Goal: Check status: Check status

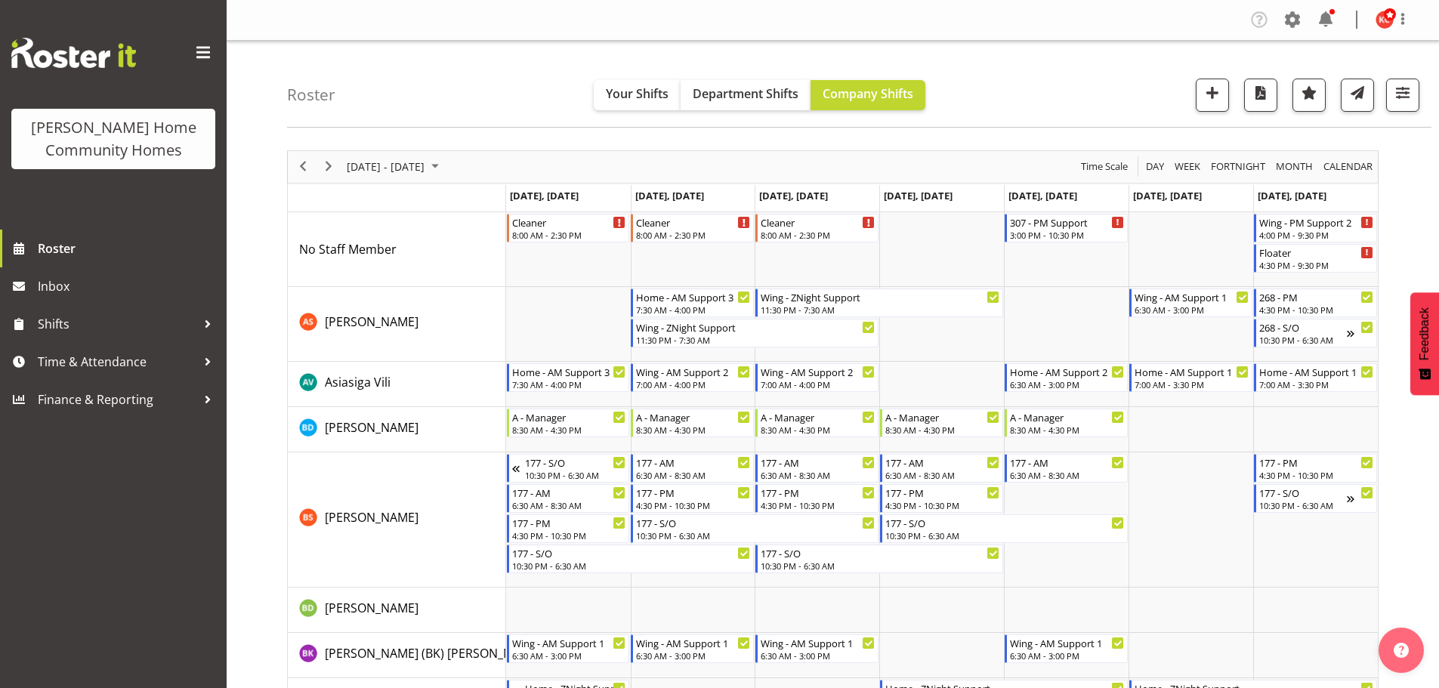
scroll to position [982, 0]
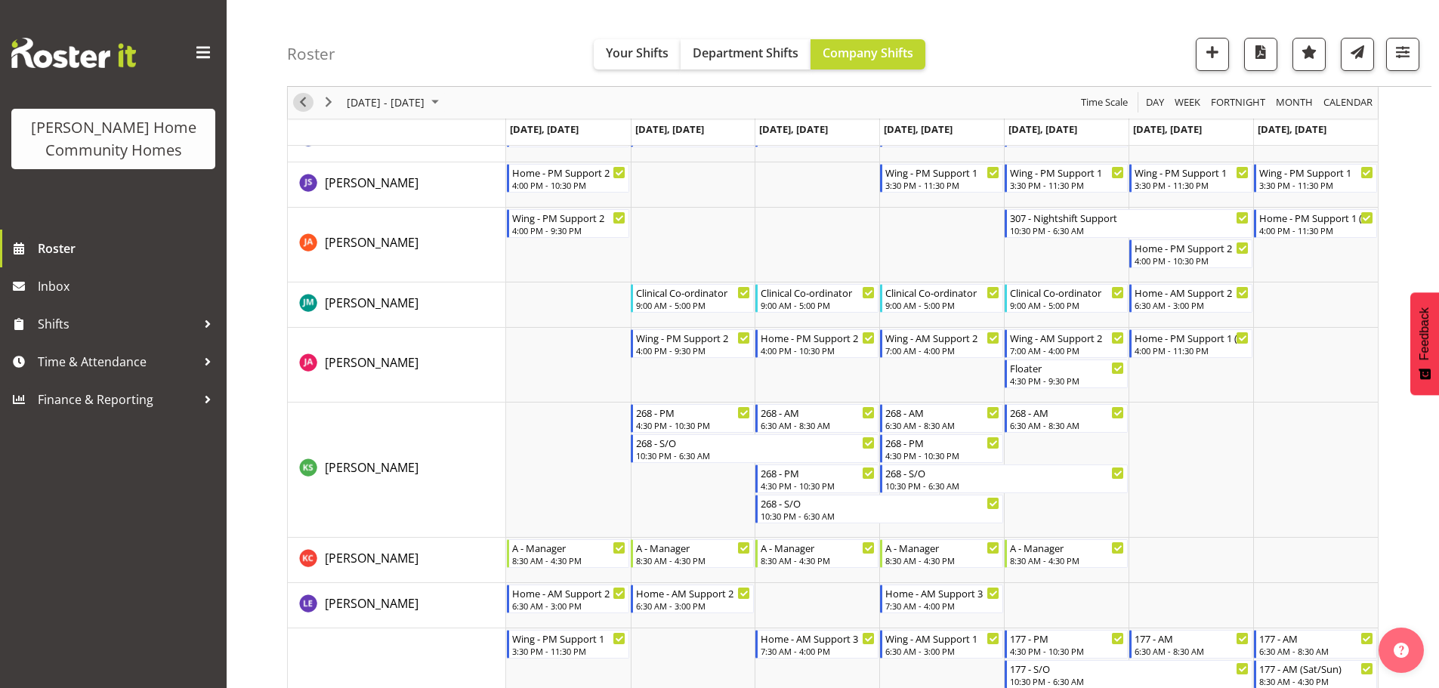
click at [306, 100] on span "Previous" at bounding box center [303, 103] width 18 height 19
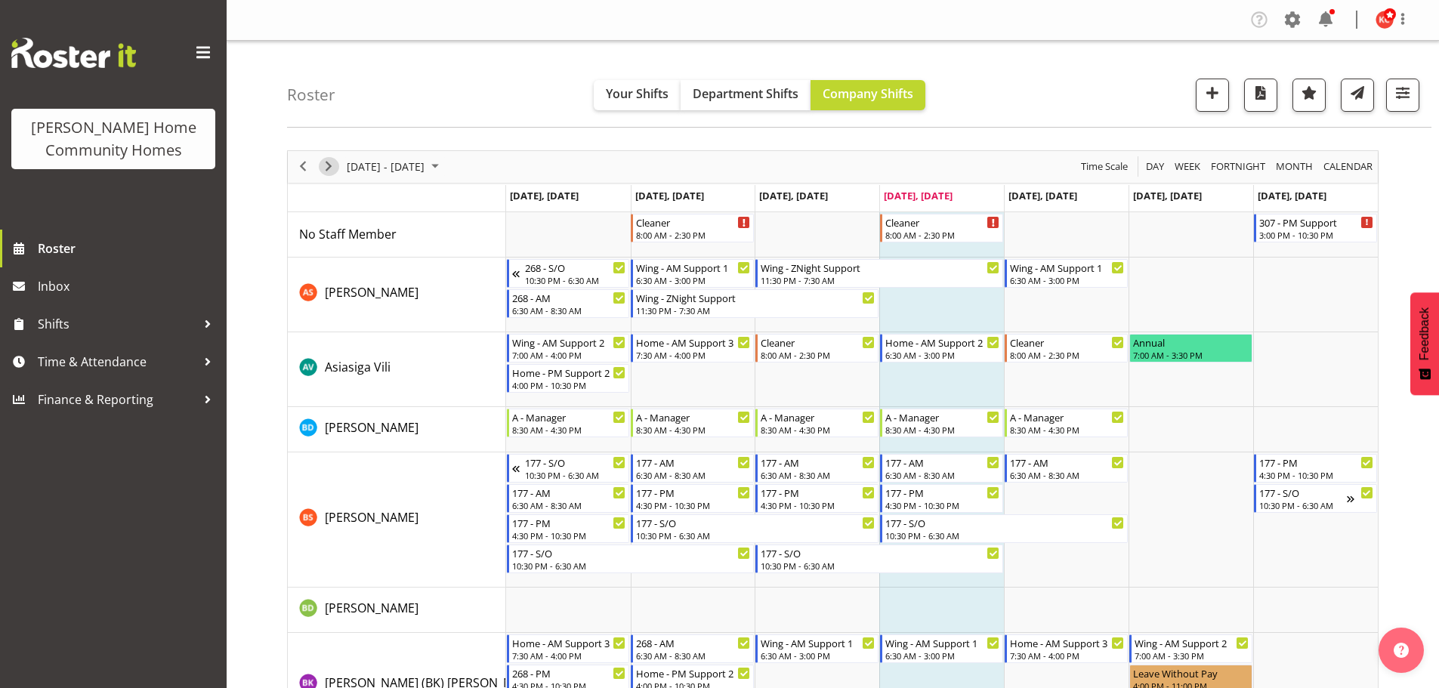
click at [332, 160] on span "Next" at bounding box center [328, 166] width 18 height 19
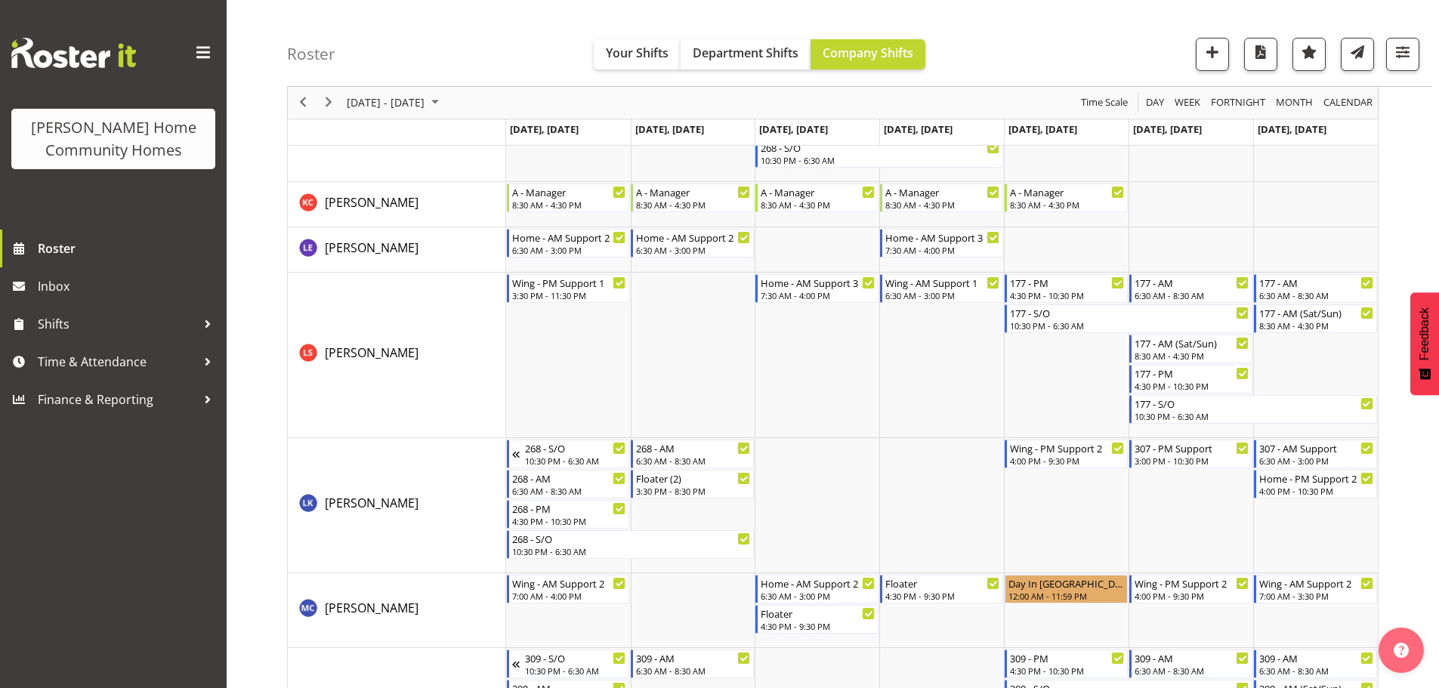
scroll to position [1082, 0]
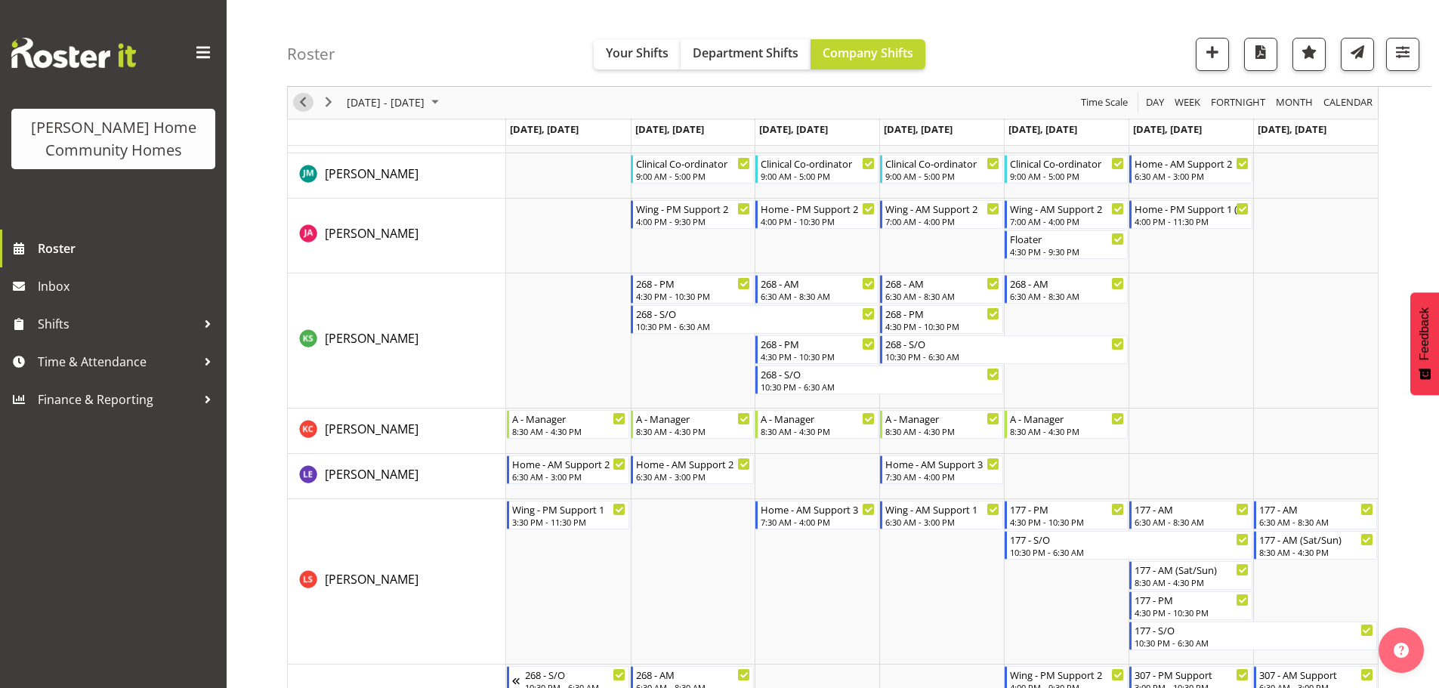
click at [304, 100] on span "Previous" at bounding box center [303, 103] width 18 height 19
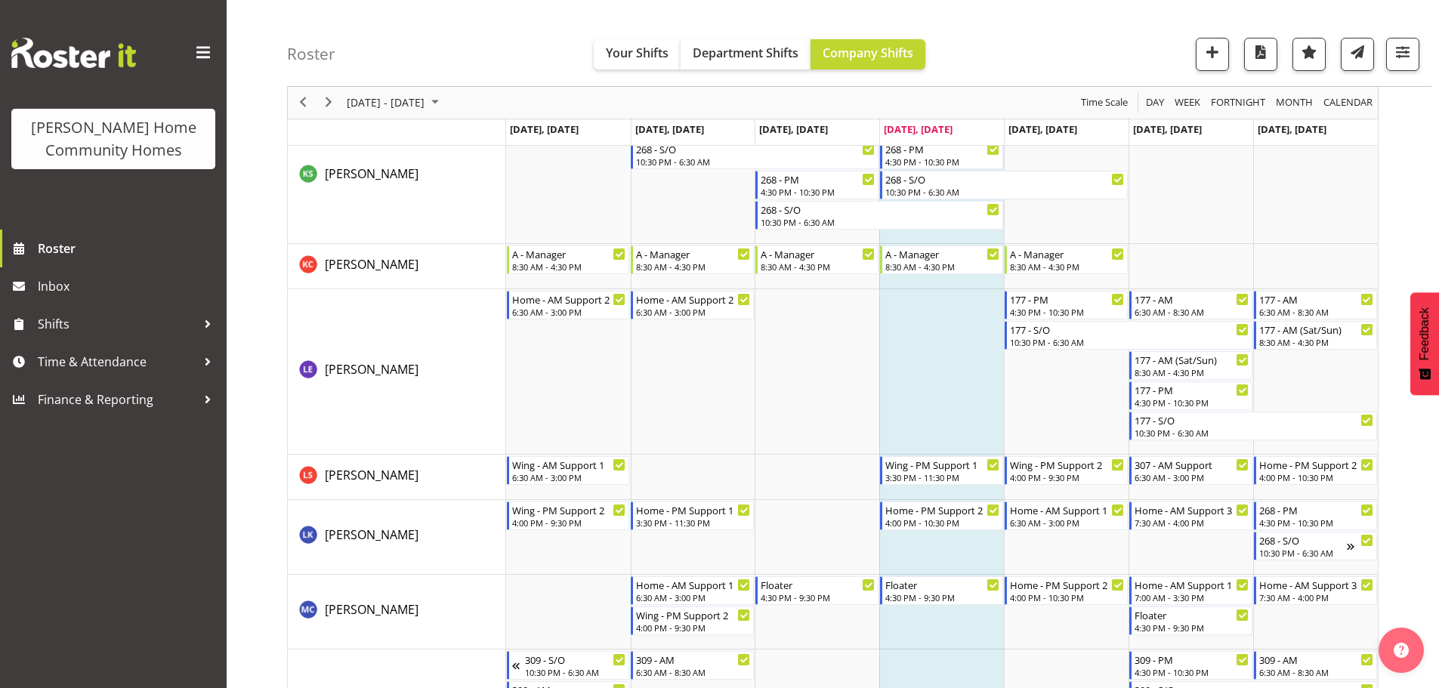
scroll to position [1510, 0]
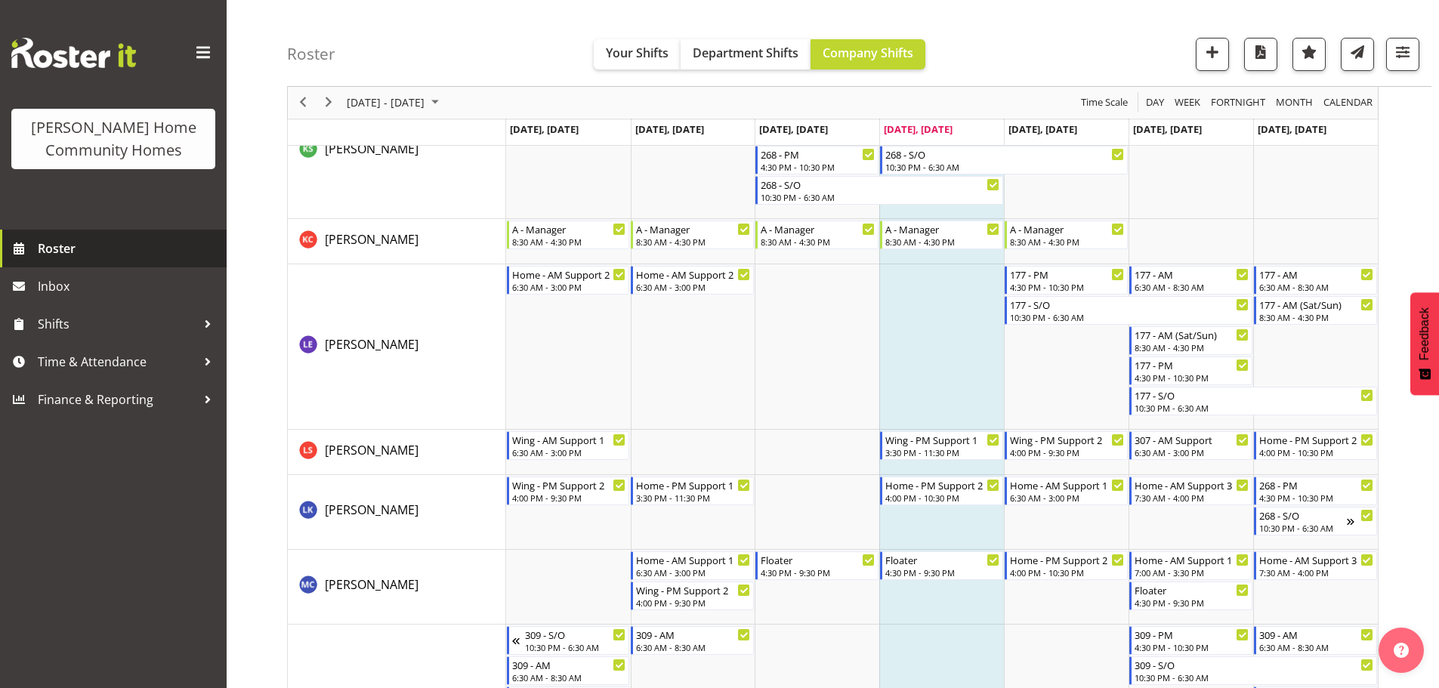
click at [48, 248] on span "Roster" at bounding box center [128, 248] width 181 height 23
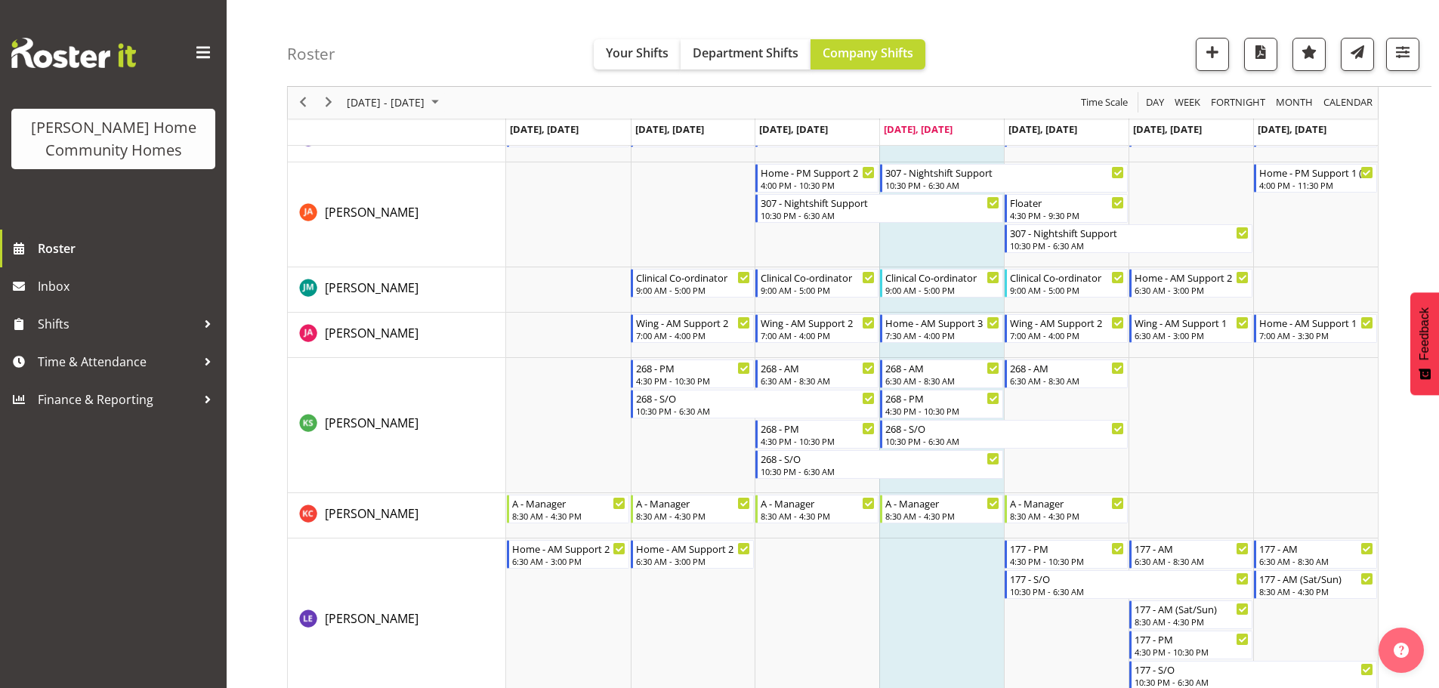
scroll to position [1284, 0]
